Goal: Task Accomplishment & Management: Manage account settings

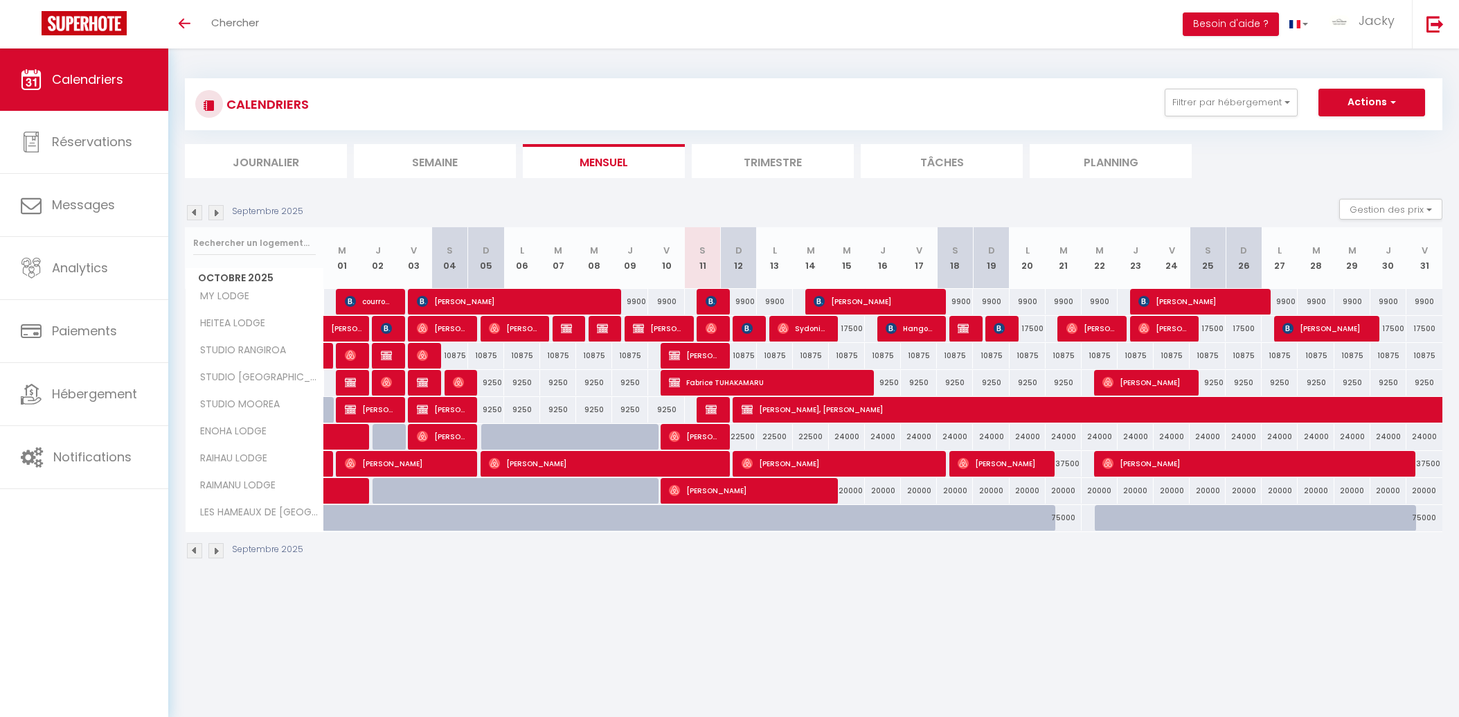
select select
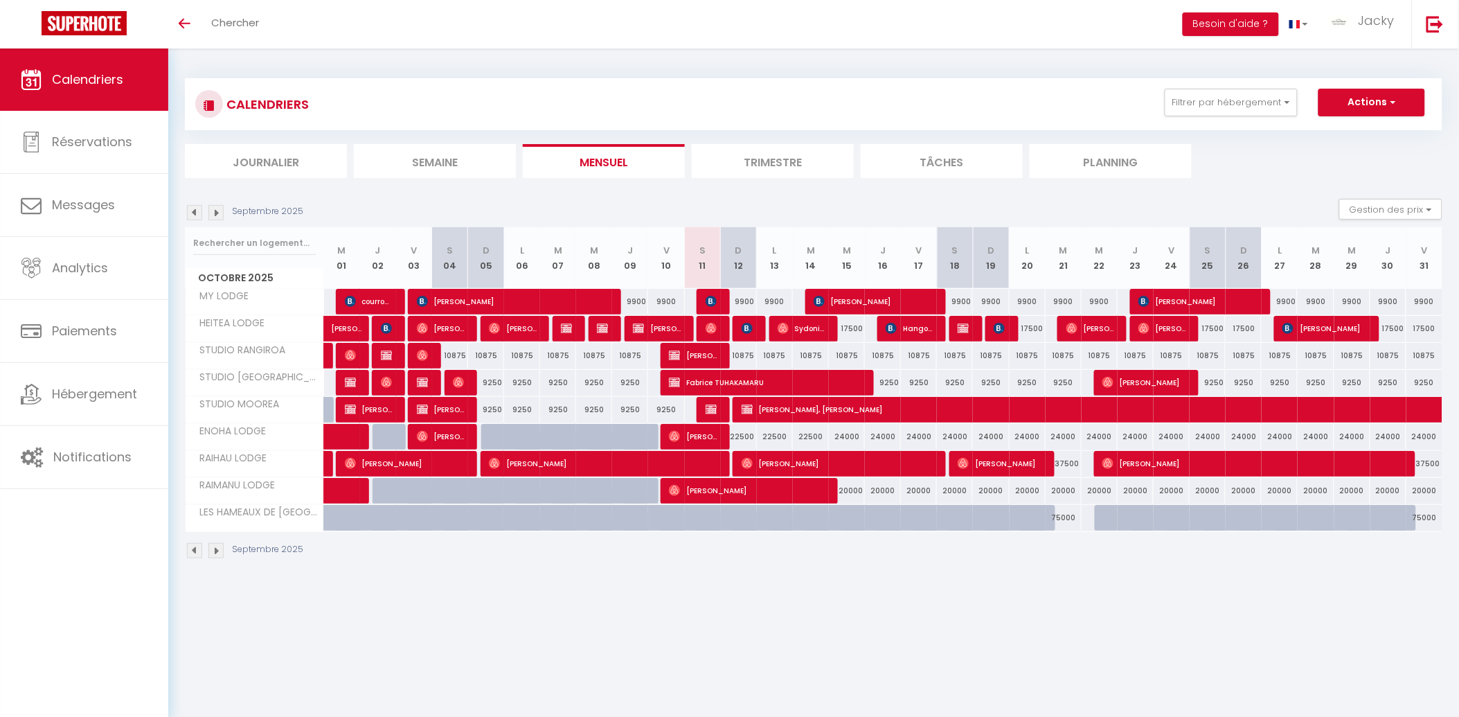
click at [993, 330] on div at bounding box center [1003, 329] width 36 height 26
click at [995, 330] on img at bounding box center [999, 328] width 11 height 11
select select "OK"
select select "KO"
select select "0"
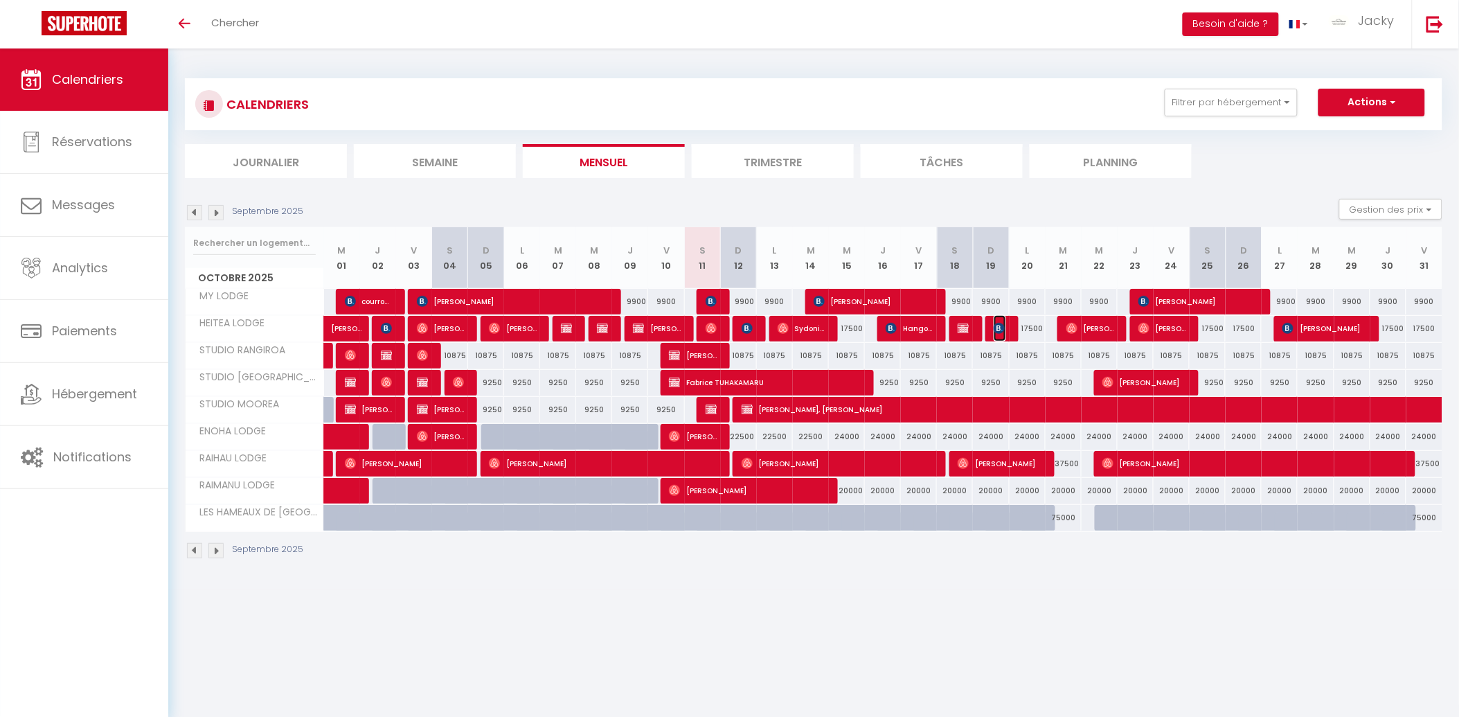
select select "0"
select select "1"
select select
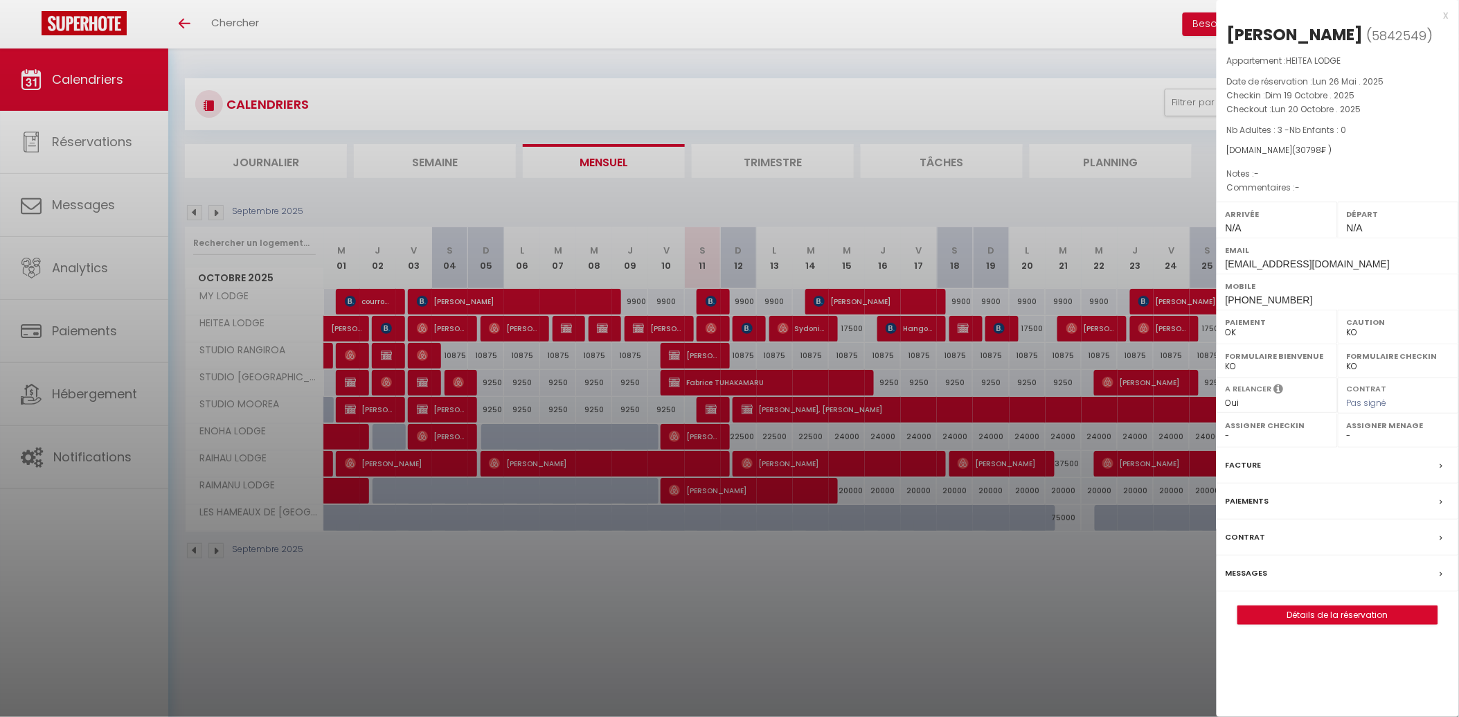
click at [326, 413] on div at bounding box center [729, 358] width 1459 height 717
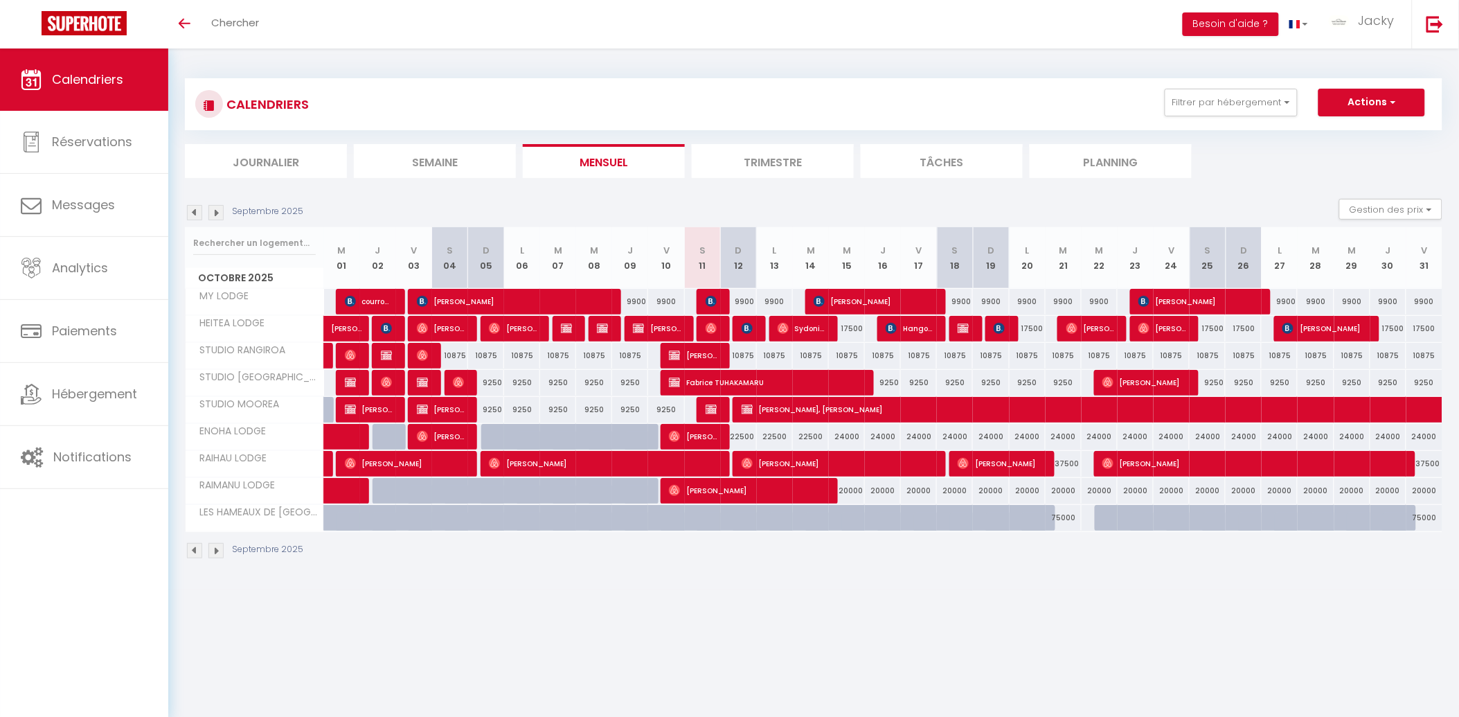
click at [329, 413] on div at bounding box center [320, 410] width 28 height 26
click at [197, 556] on img at bounding box center [194, 550] width 15 height 15
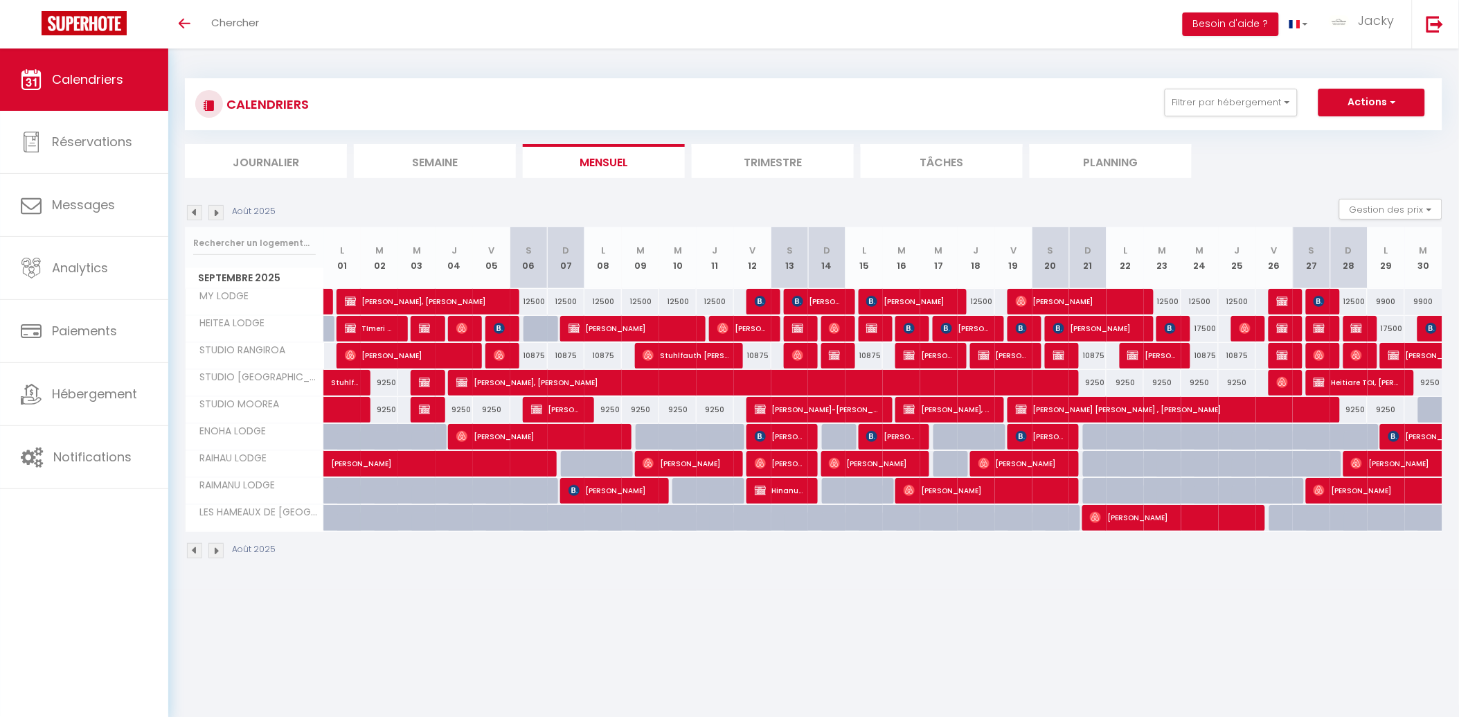
click at [1425, 418] on div at bounding box center [1436, 410] width 37 height 26
type input "9250"
select select "1"
type input "[DATE] Septembre 2025"
type input "Mer 01 Octobre 2025"
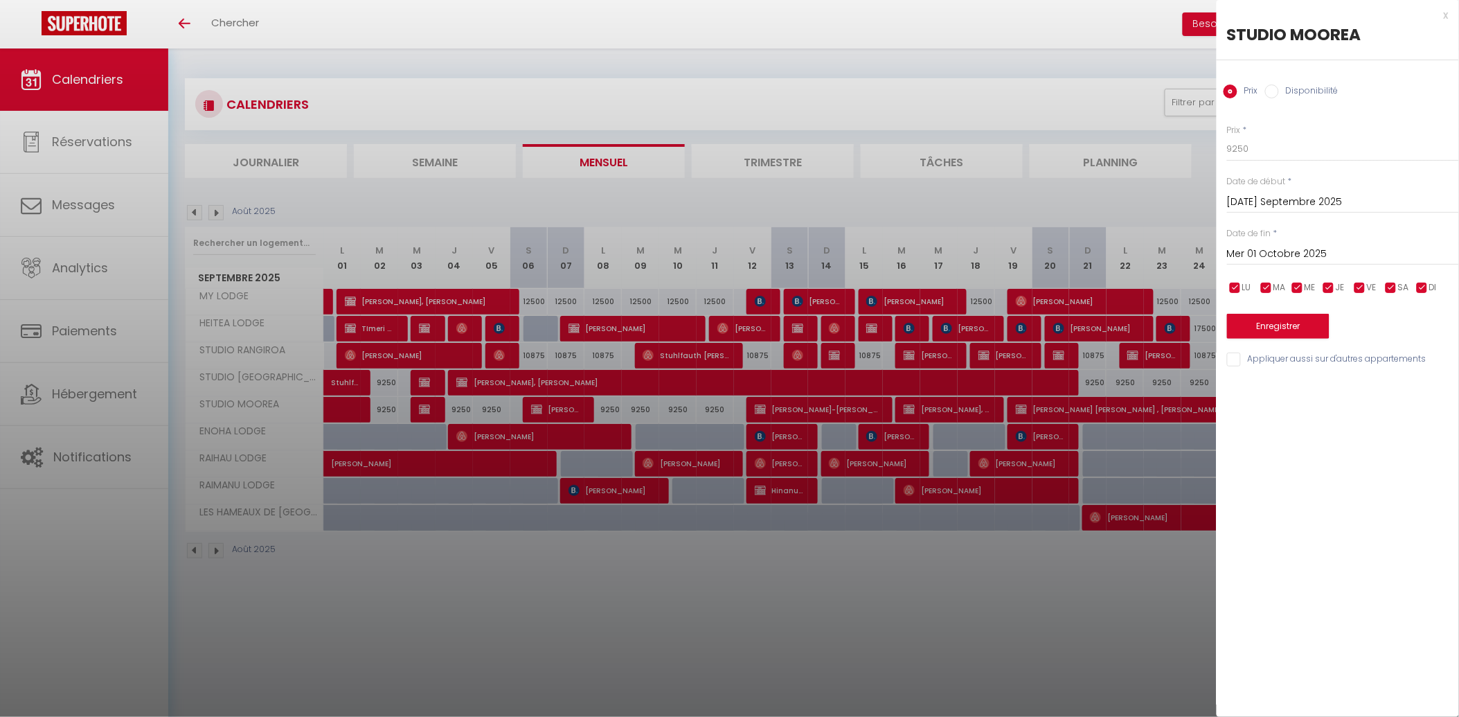
click at [1299, 93] on label "Disponibilité" at bounding box center [1309, 91] width 60 height 15
click at [1279, 93] on input "Disponibilité" at bounding box center [1272, 91] width 14 height 14
radio input "true"
radio input "false"
click at [1261, 329] on button "Enregistrer" at bounding box center [1278, 327] width 102 height 25
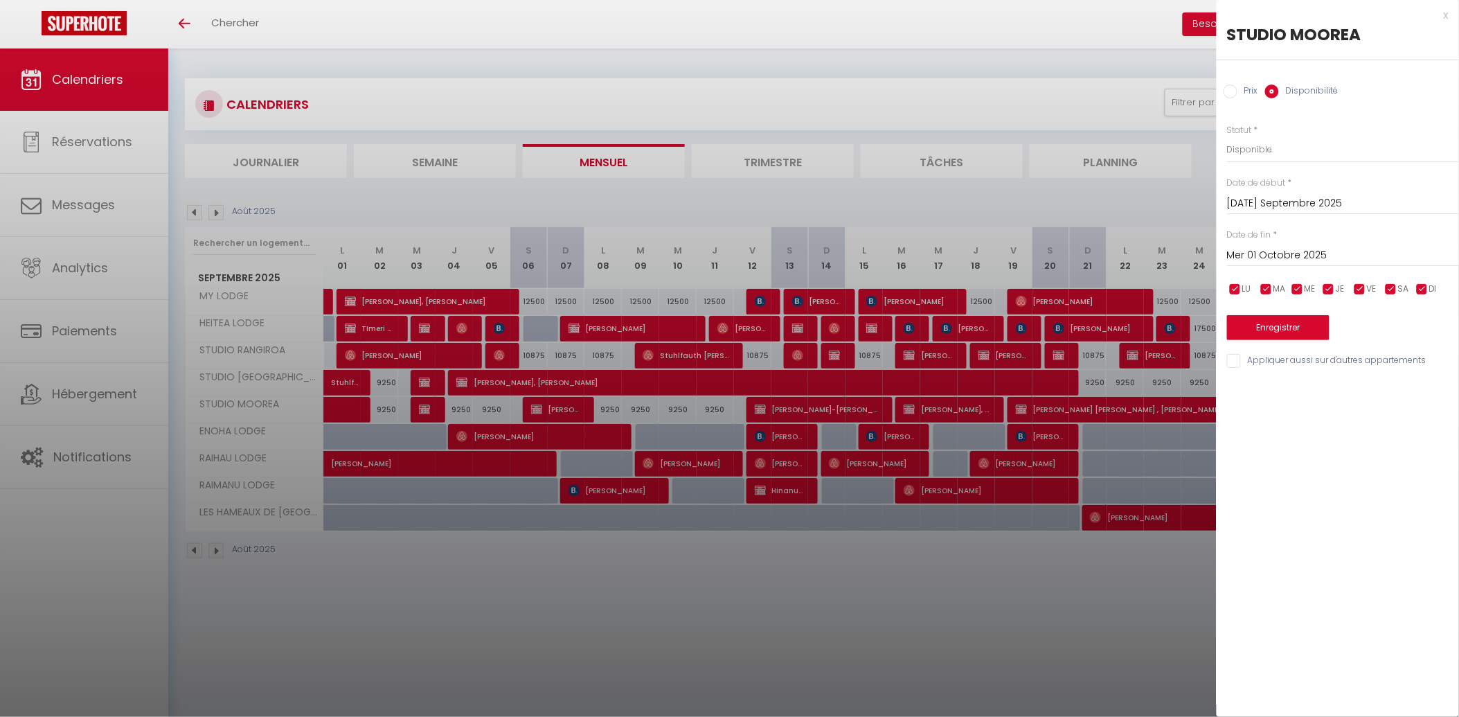
type input "Lun 29 Septembre 2025"
type input "[DATE] Septembre 2025"
